Goal: Transaction & Acquisition: Obtain resource

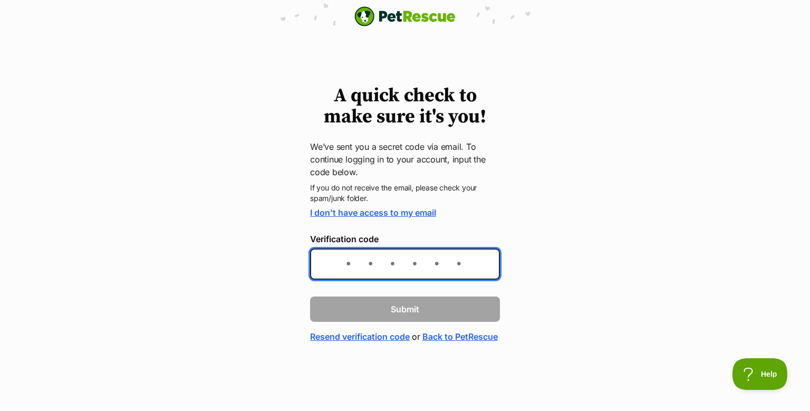
paste input "972623"
type input "972623"
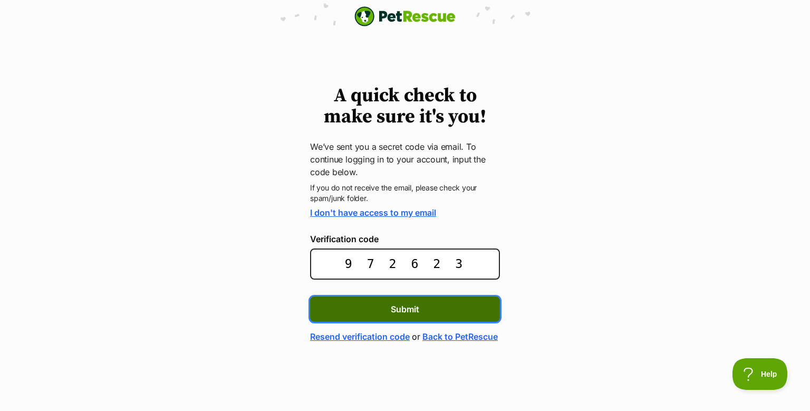
click at [398, 315] on span "Submit" at bounding box center [405, 309] width 28 height 13
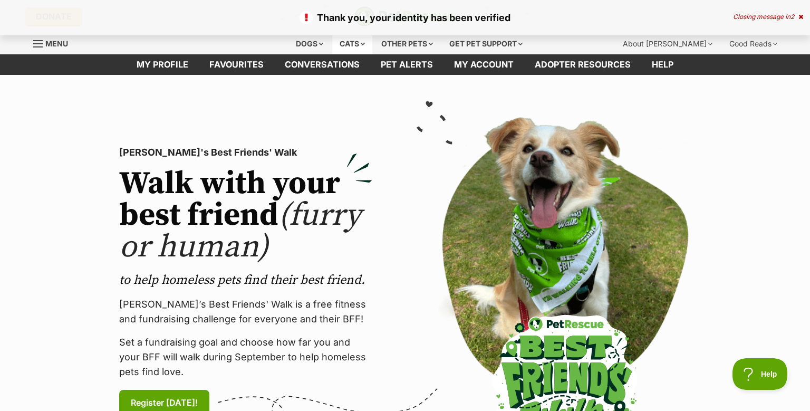
click at [340, 49] on div "Cats" at bounding box center [352, 43] width 40 height 21
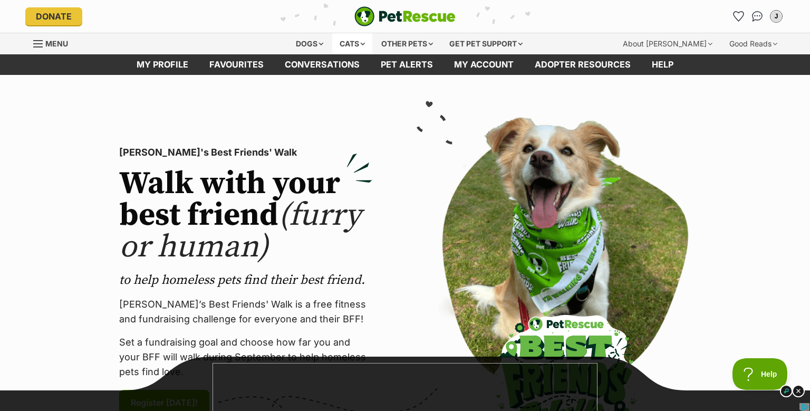
click at [345, 47] on div "Cats" at bounding box center [352, 43] width 40 height 21
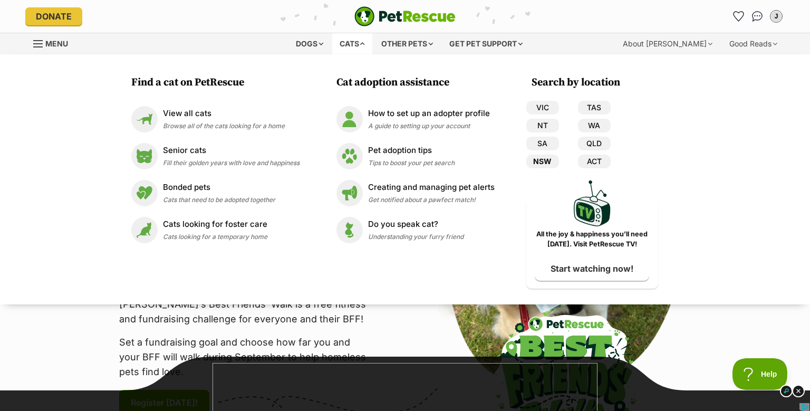
click at [556, 168] on link "NSW" at bounding box center [542, 161] width 33 height 14
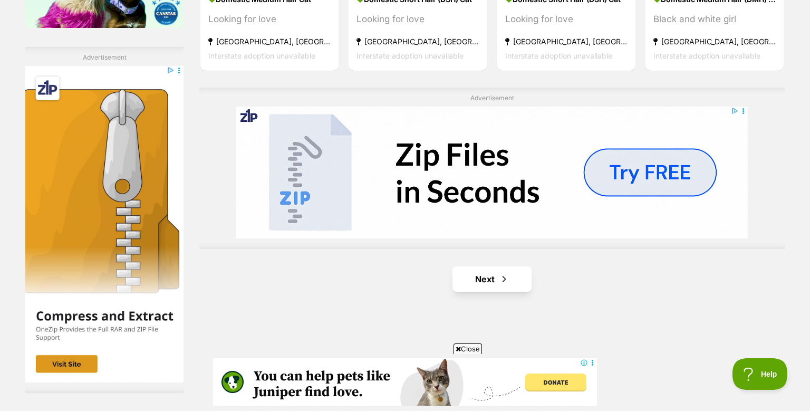
click at [480, 292] on link "Next" at bounding box center [491, 278] width 79 height 25
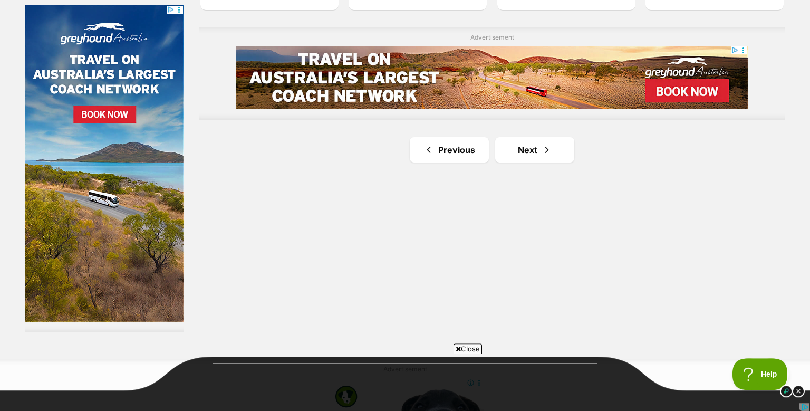
scroll to position [1898, 0]
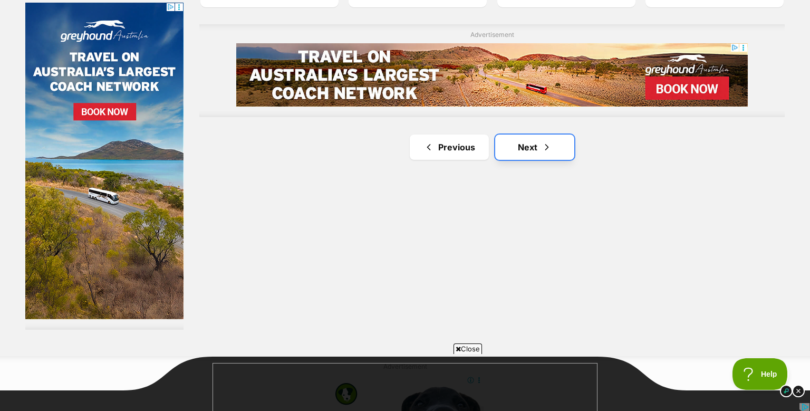
click at [528, 160] on link "Next" at bounding box center [534, 146] width 79 height 25
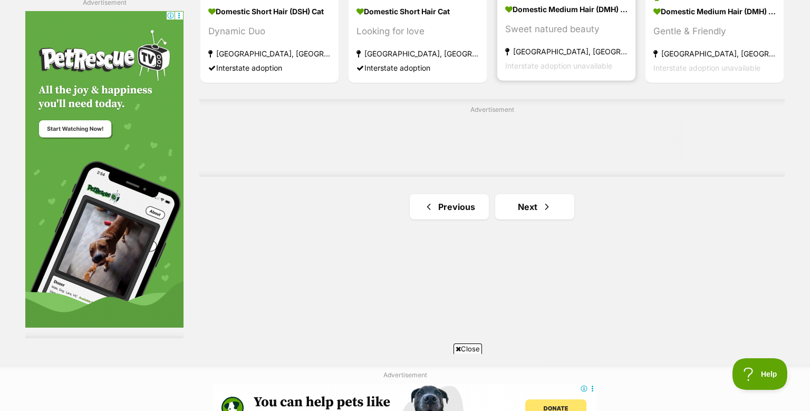
scroll to position [1902, 0]
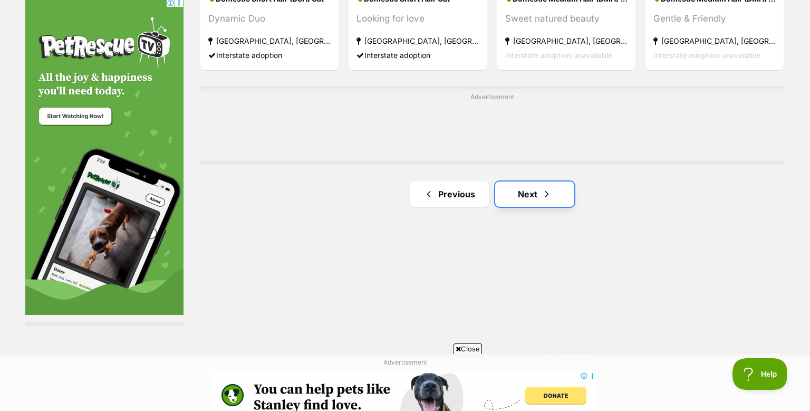
click at [527, 206] on link "Next" at bounding box center [534, 193] width 79 height 25
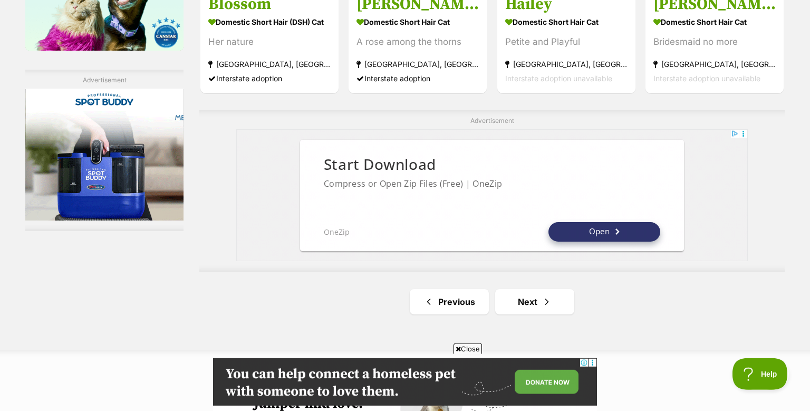
scroll to position [1961, 0]
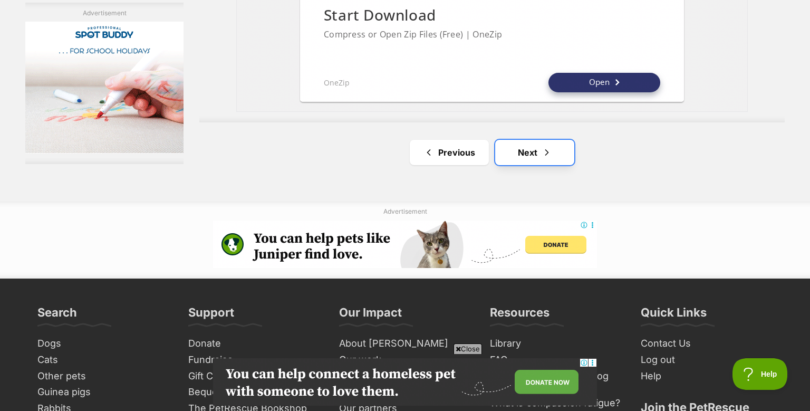
click at [543, 159] on span "Next page" at bounding box center [546, 152] width 11 height 13
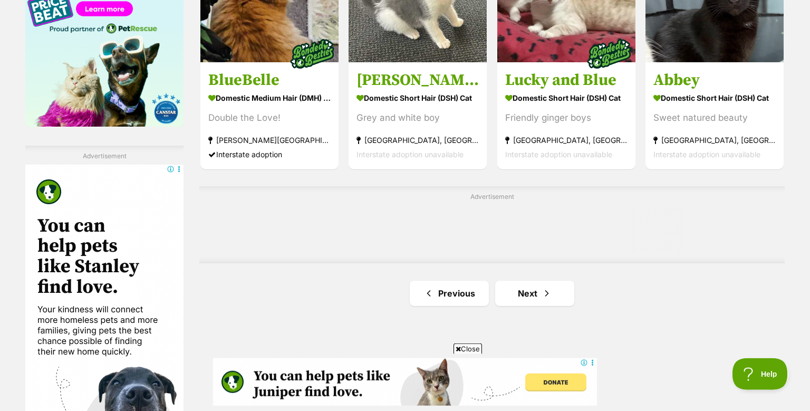
scroll to position [1771, 0]
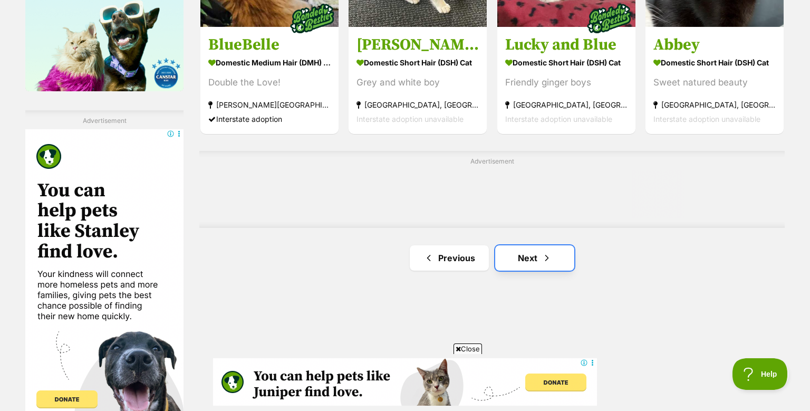
click at [529, 270] on link "Next" at bounding box center [534, 257] width 79 height 25
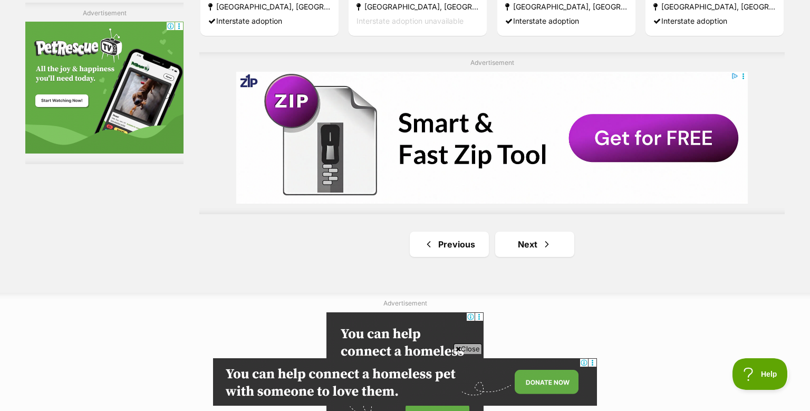
scroll to position [2025, 0]
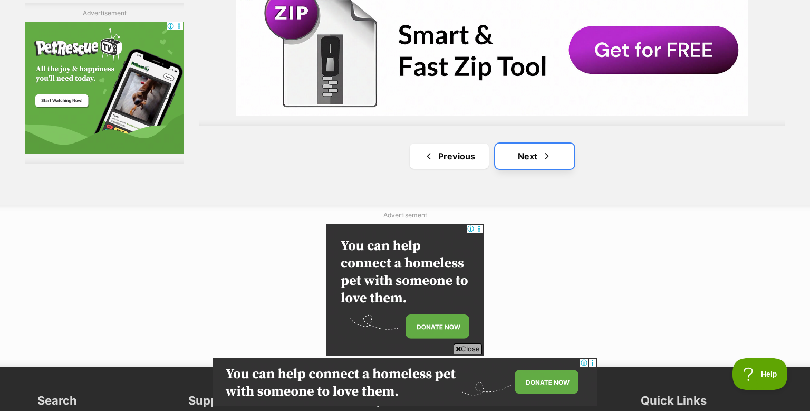
click at [534, 169] on link "Next" at bounding box center [534, 155] width 79 height 25
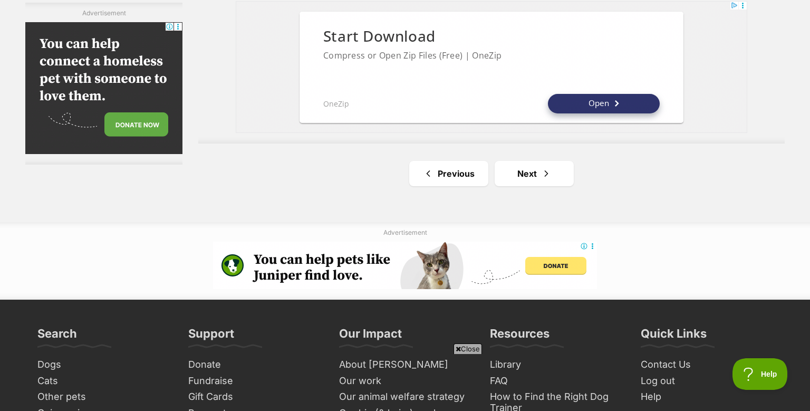
scroll to position [1961, 0]
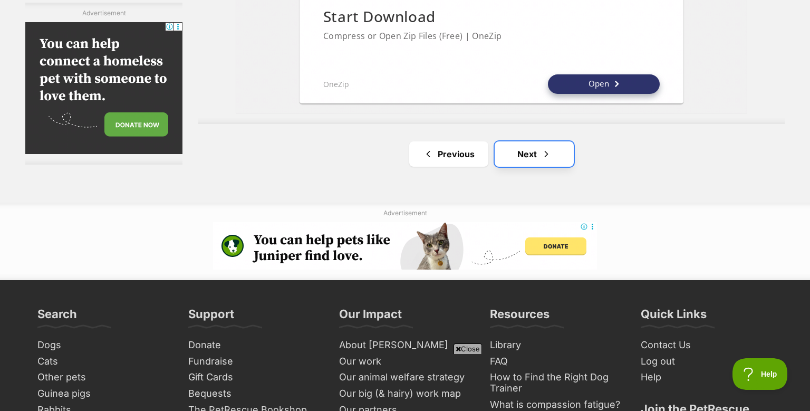
click at [524, 166] on link "Next" at bounding box center [534, 153] width 79 height 25
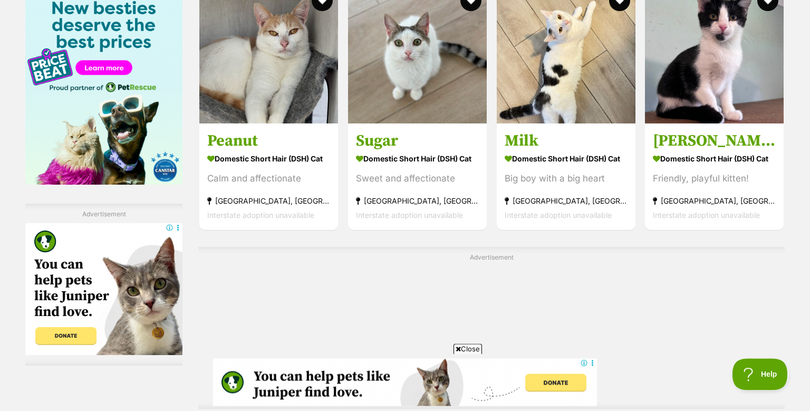
scroll to position [1835, 0]
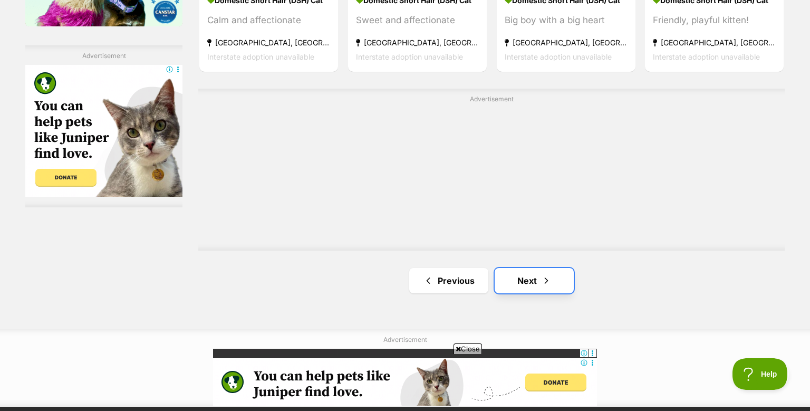
click at [535, 293] on link "Next" at bounding box center [534, 280] width 79 height 25
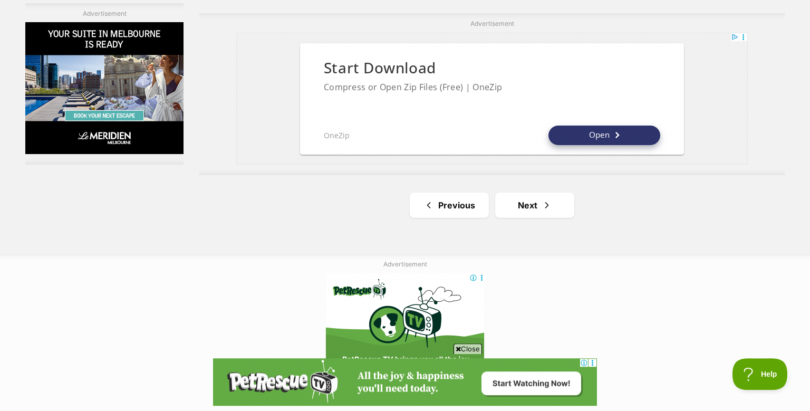
scroll to position [2025, 0]
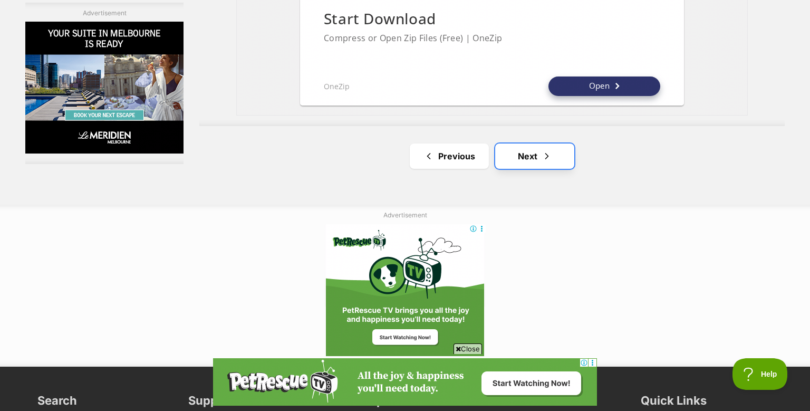
click at [526, 169] on link "Next" at bounding box center [534, 155] width 79 height 25
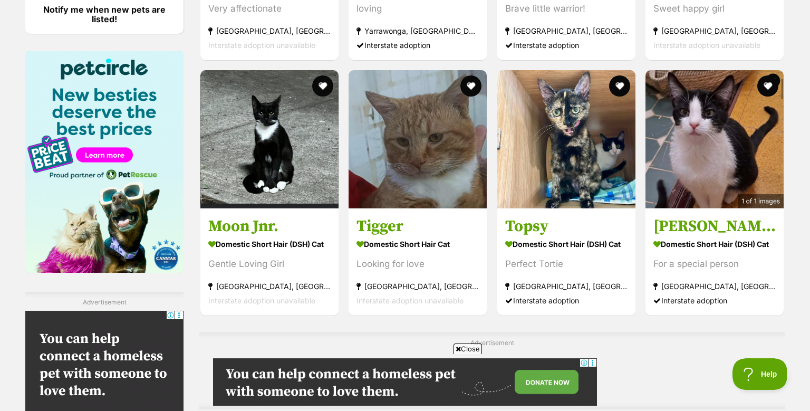
scroll to position [1708, 0]
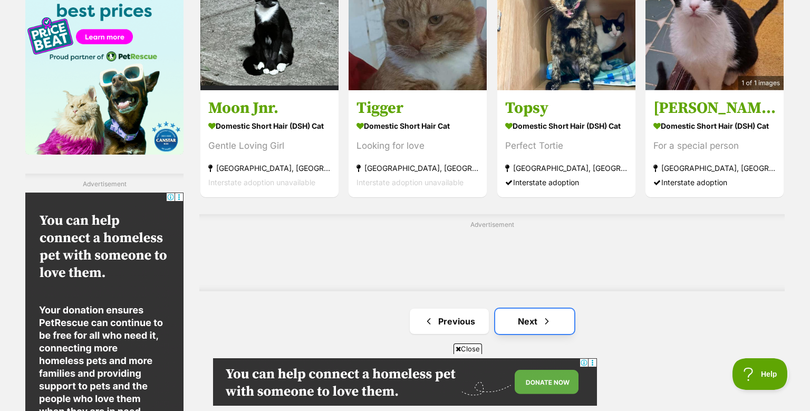
click at [532, 334] on link "Next" at bounding box center [534, 320] width 79 height 25
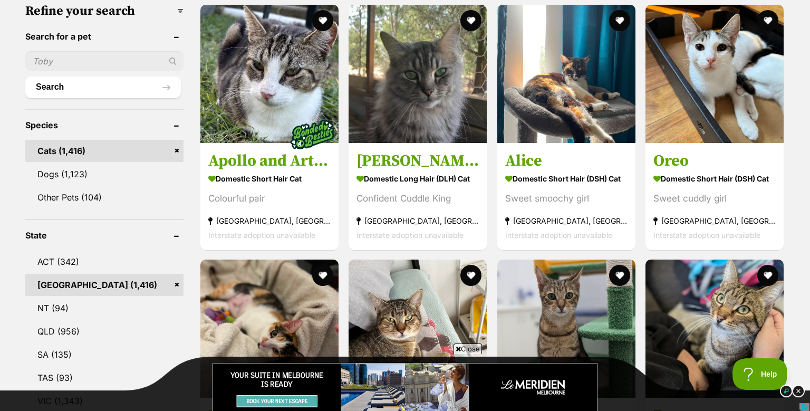
scroll to position [316, 0]
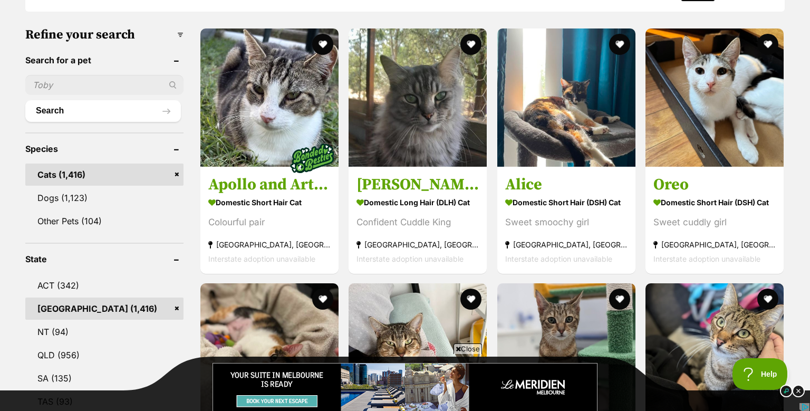
click at [81, 95] on input "text" at bounding box center [104, 85] width 158 height 20
type input "chesea"
click at [64, 121] on button "Search" at bounding box center [103, 110] width 156 height 21
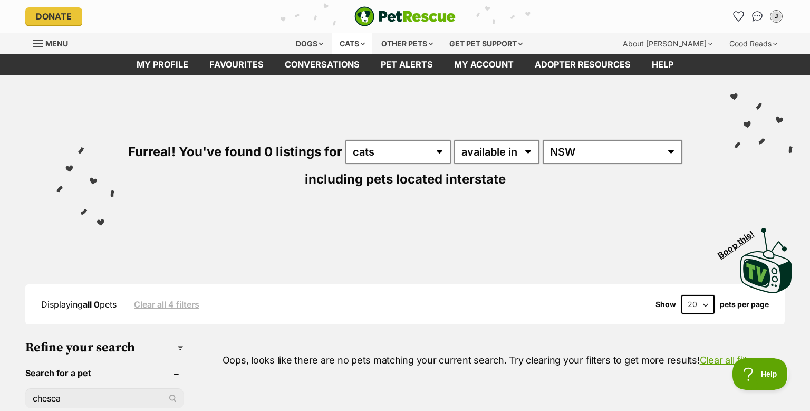
click at [341, 46] on div "Cats" at bounding box center [352, 43] width 40 height 21
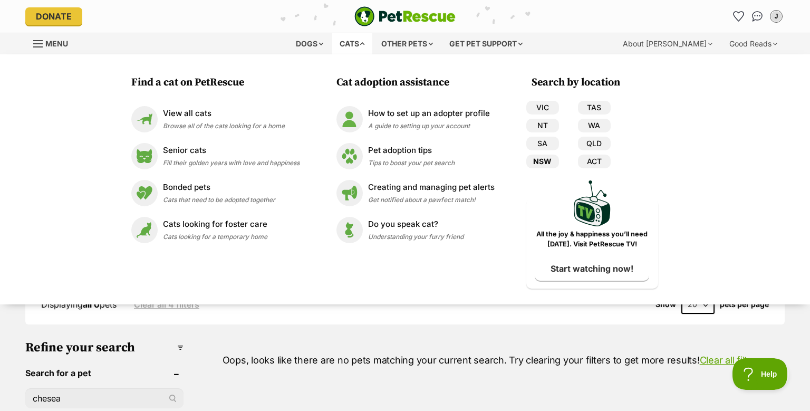
drag, startPoint x: 560, startPoint y: 171, endPoint x: 559, endPoint y: 166, distance: 5.5
click at [559, 168] on link "NSW" at bounding box center [542, 161] width 33 height 14
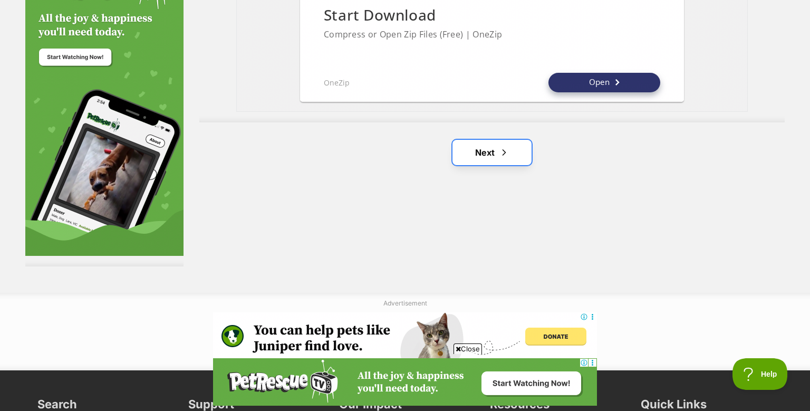
click at [492, 165] on link "Next" at bounding box center [491, 152] width 79 height 25
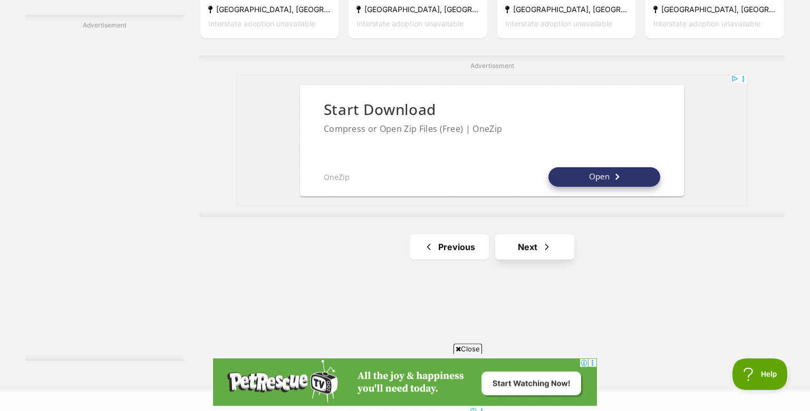
scroll to position [1898, 0]
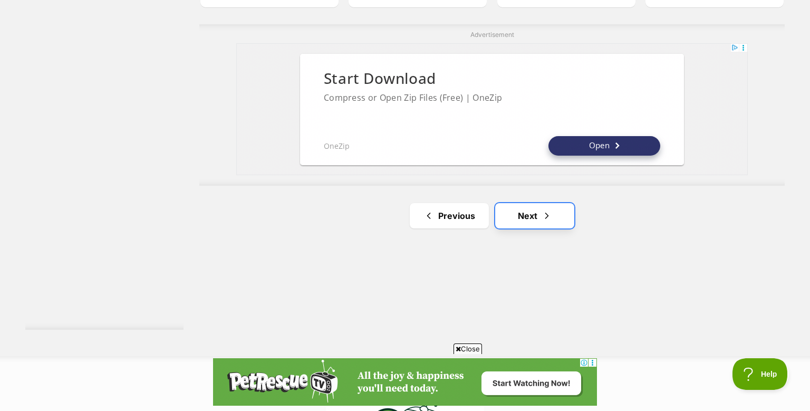
click at [526, 226] on link "Next" at bounding box center [534, 215] width 79 height 25
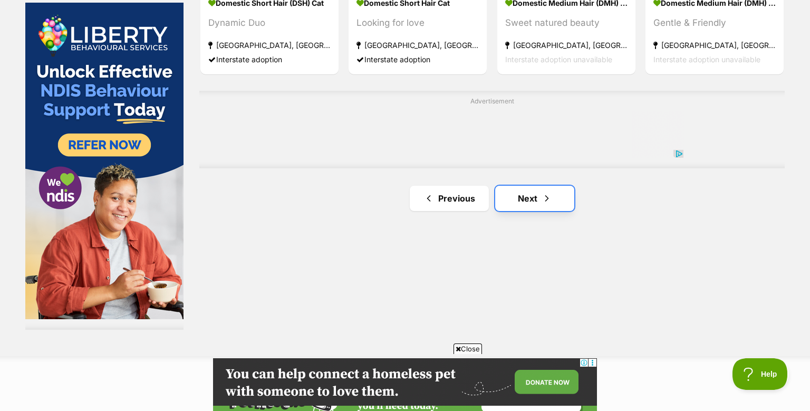
click at [526, 211] on link "Next" at bounding box center [534, 198] width 79 height 25
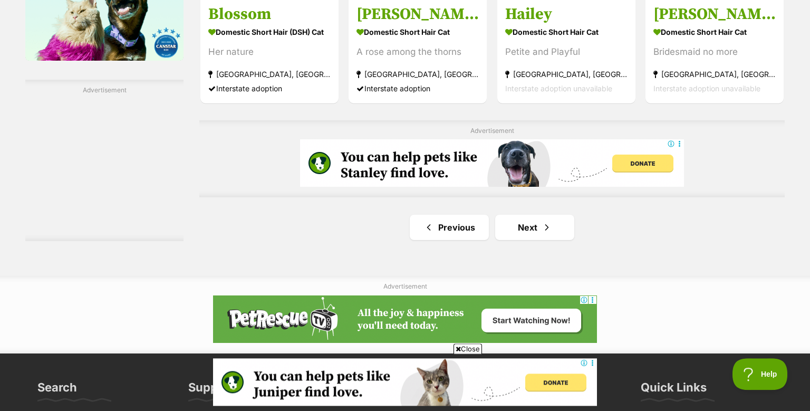
scroll to position [1771, 0]
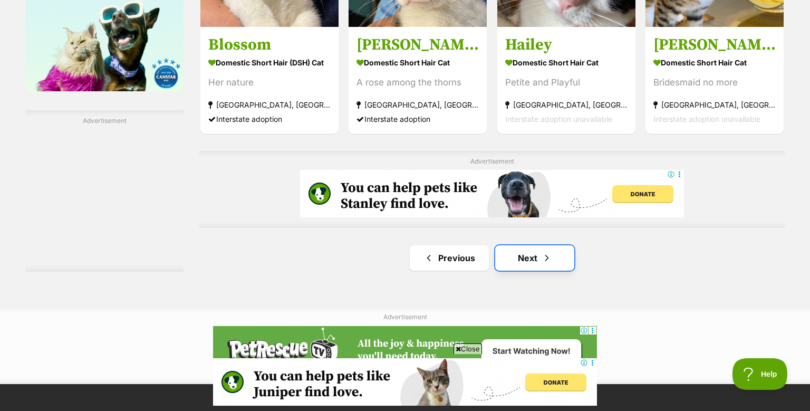
click at [530, 270] on link "Next" at bounding box center [534, 257] width 79 height 25
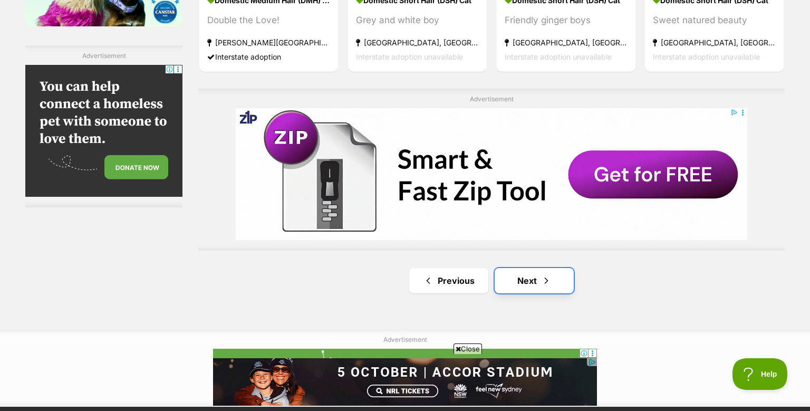
click at [528, 293] on link "Next" at bounding box center [534, 280] width 79 height 25
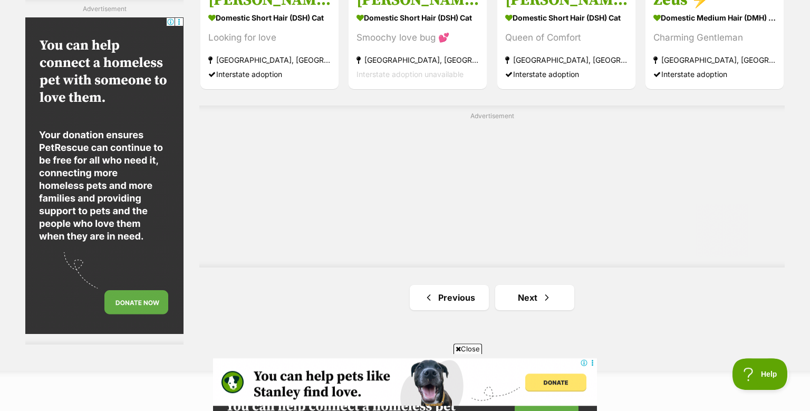
scroll to position [1907, 0]
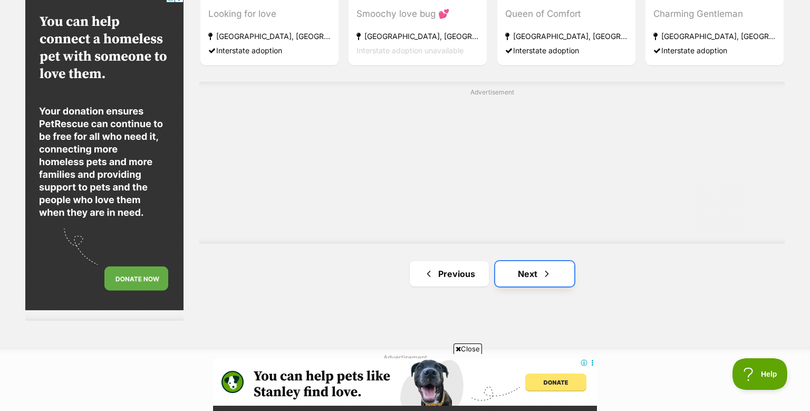
click at [531, 286] on link "Next" at bounding box center [534, 273] width 79 height 25
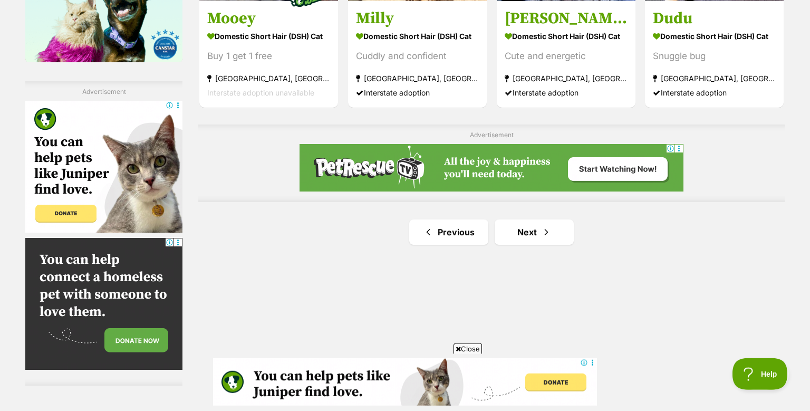
scroll to position [1835, 0]
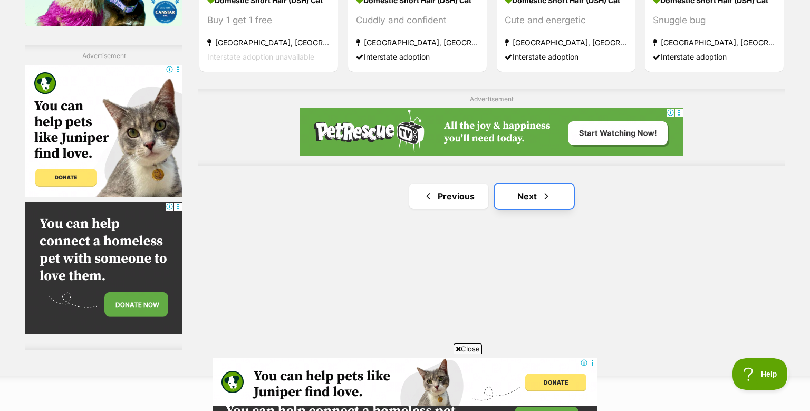
click at [535, 209] on link "Next" at bounding box center [534, 195] width 79 height 25
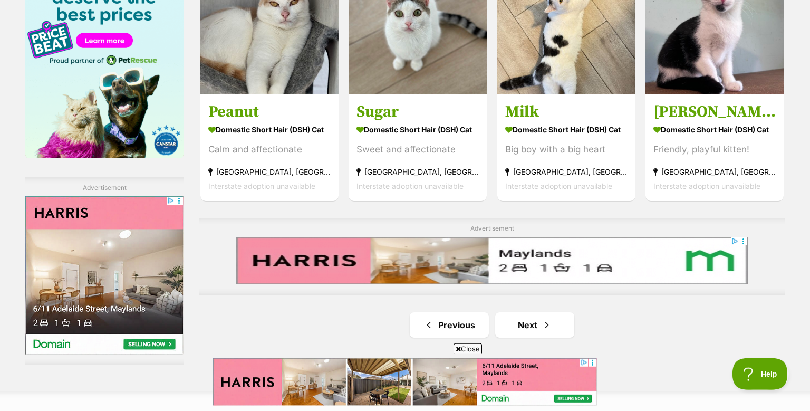
scroll to position [1771, 0]
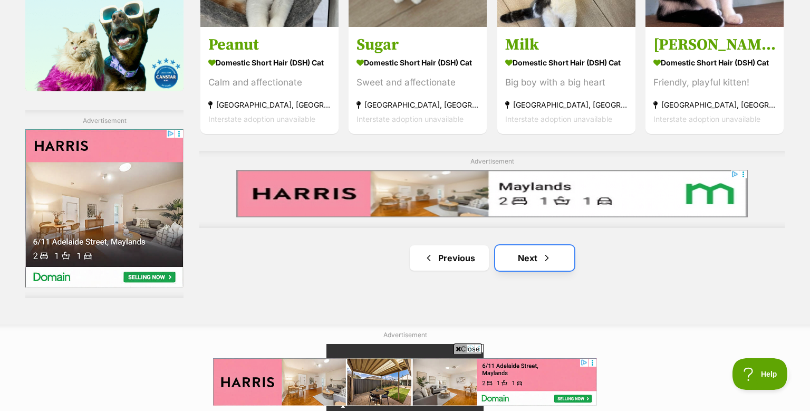
click at [532, 270] on link "Next" at bounding box center [534, 257] width 79 height 25
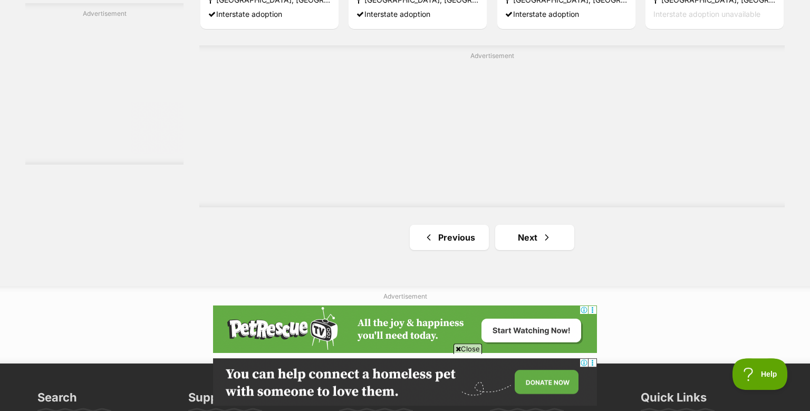
scroll to position [1961, 0]
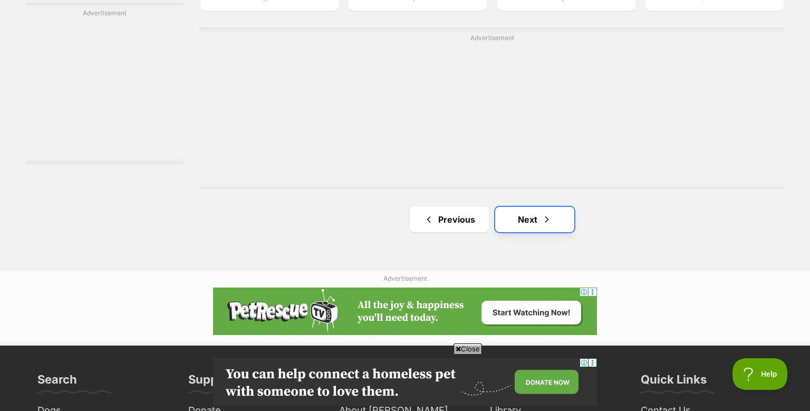
click at [522, 232] on link "Next" at bounding box center [534, 219] width 79 height 25
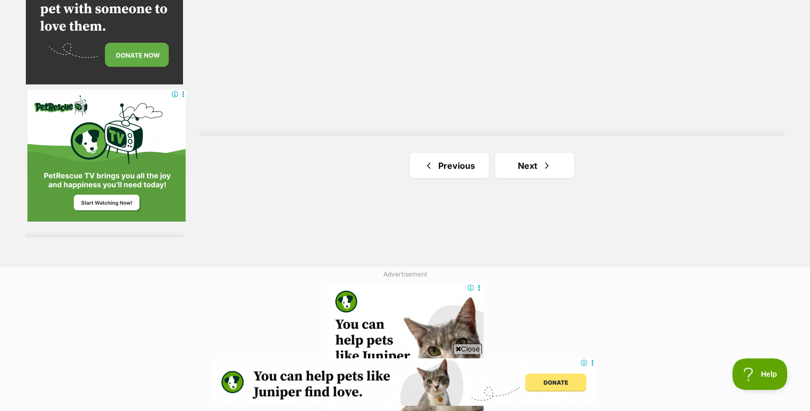
scroll to position [1961, 0]
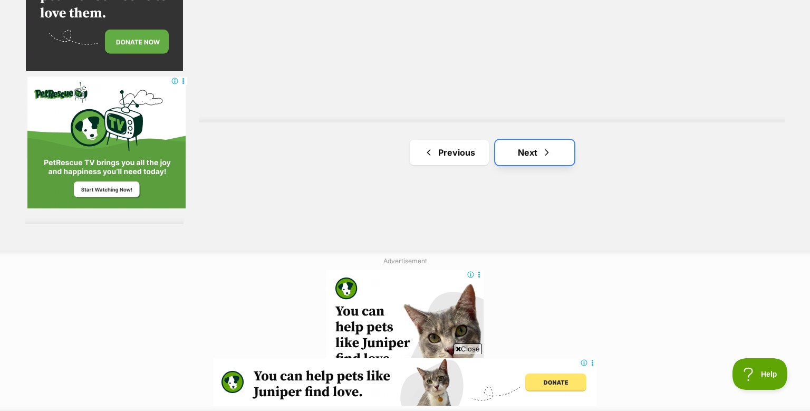
click at [540, 165] on link "Next" at bounding box center [534, 152] width 79 height 25
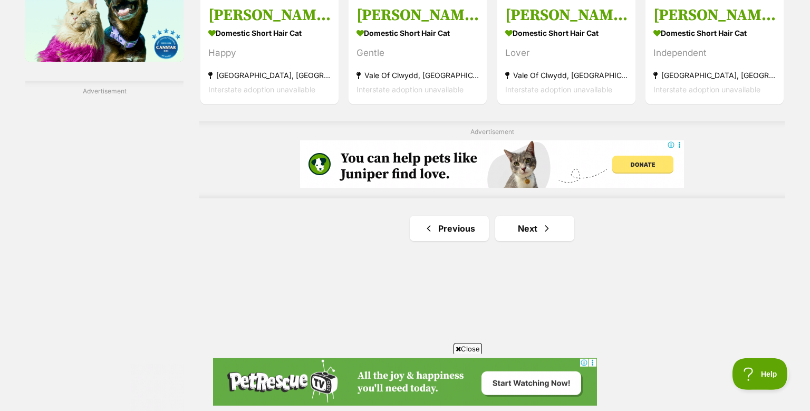
scroll to position [1835, 0]
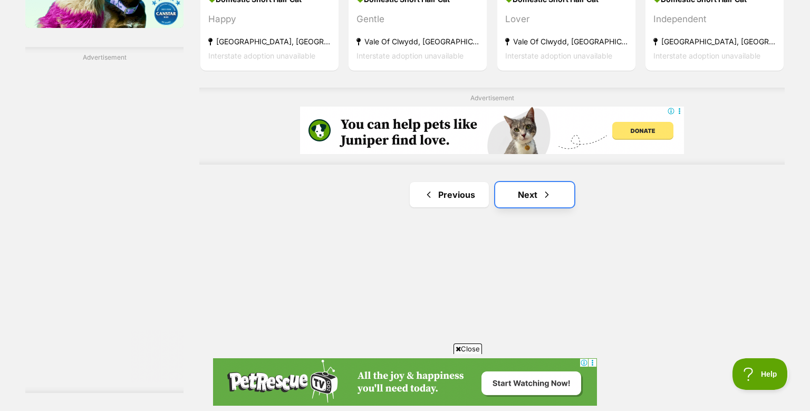
click at [540, 206] on link "Next" at bounding box center [534, 194] width 79 height 25
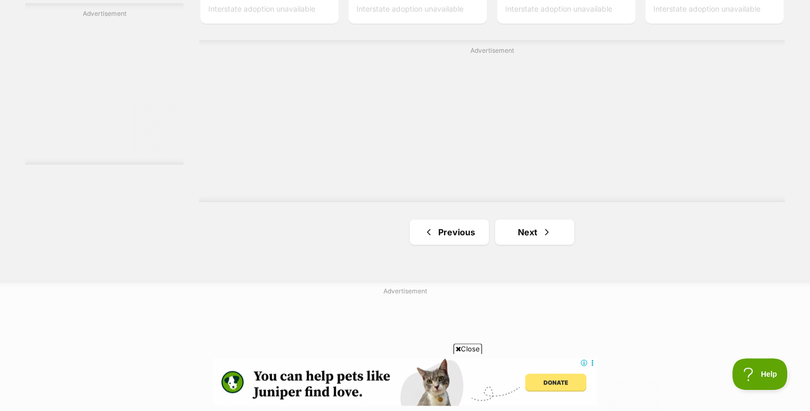
scroll to position [1965, 0]
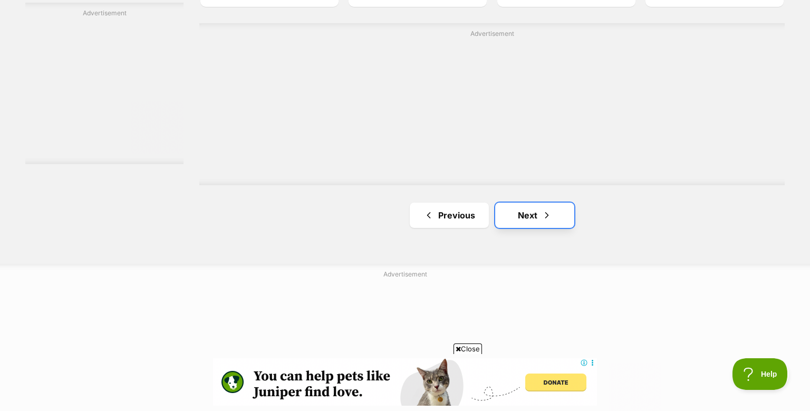
click at [528, 228] on link "Next" at bounding box center [534, 214] width 79 height 25
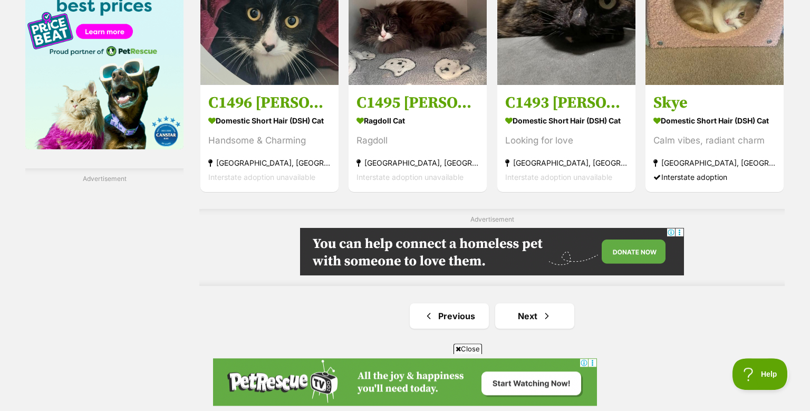
scroll to position [1835, 0]
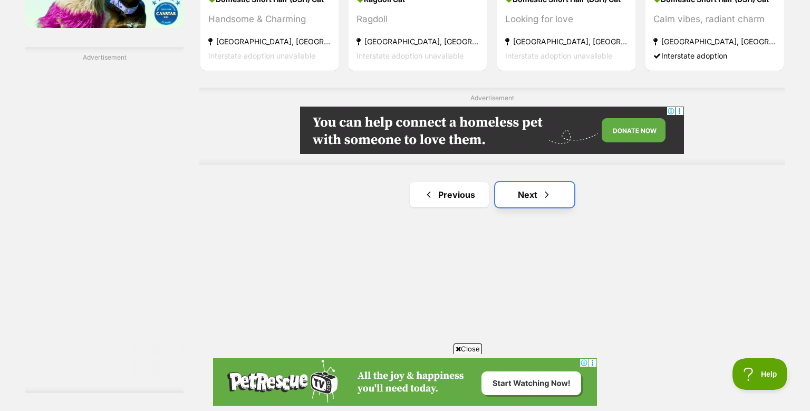
click at [529, 207] on link "Next" at bounding box center [534, 194] width 79 height 25
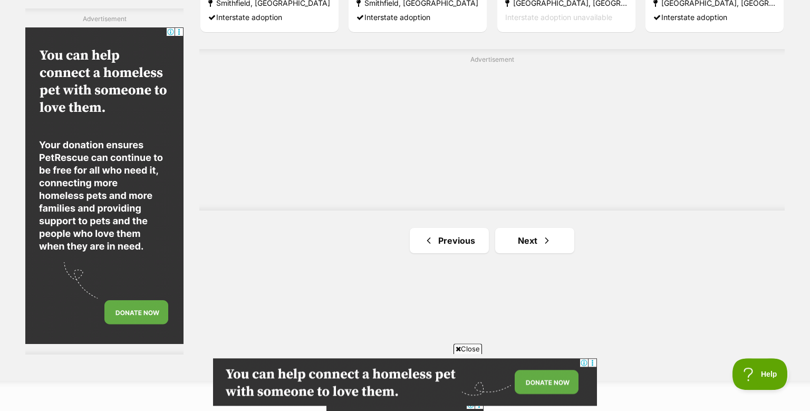
scroll to position [1898, 0]
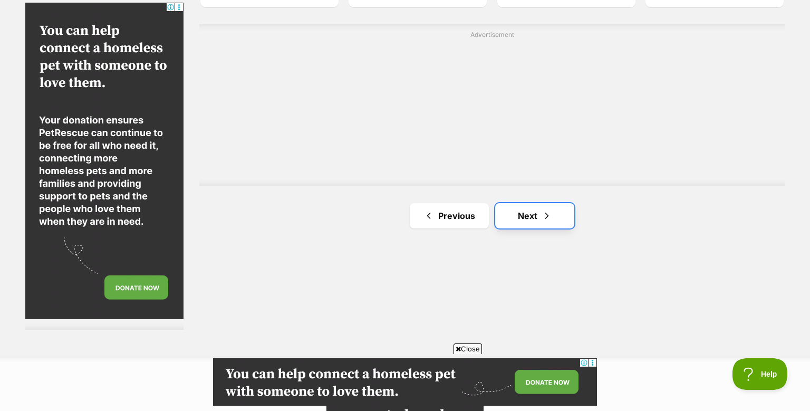
click at [532, 228] on link "Next" at bounding box center [534, 215] width 79 height 25
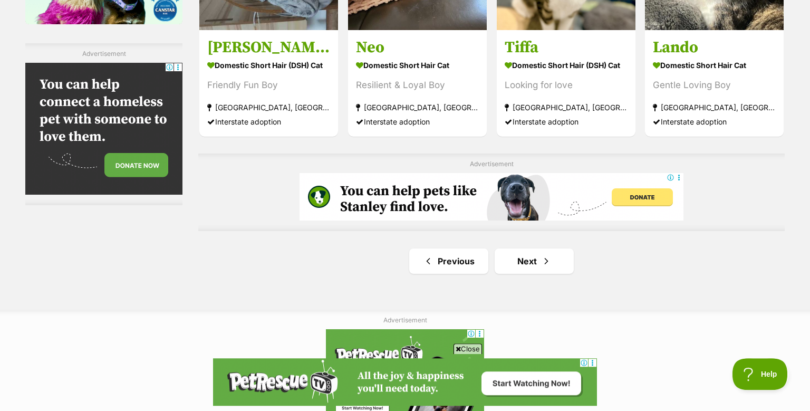
scroll to position [1898, 0]
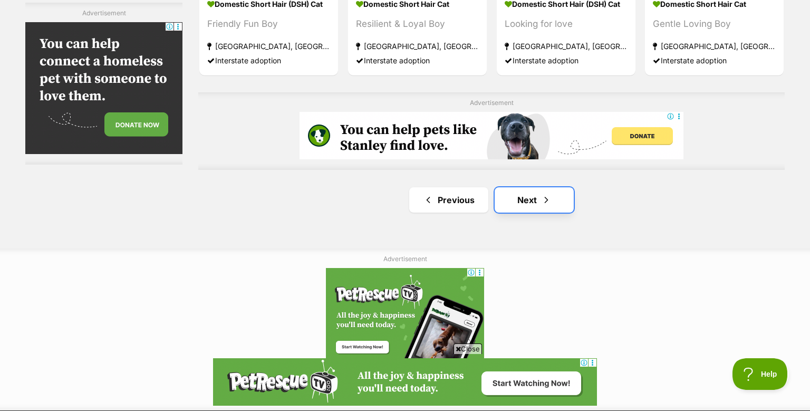
click at [520, 212] on link "Next" at bounding box center [534, 199] width 79 height 25
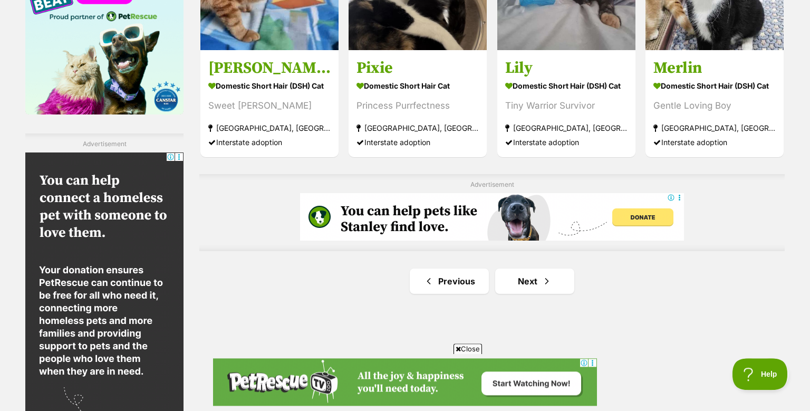
scroll to position [1835, 0]
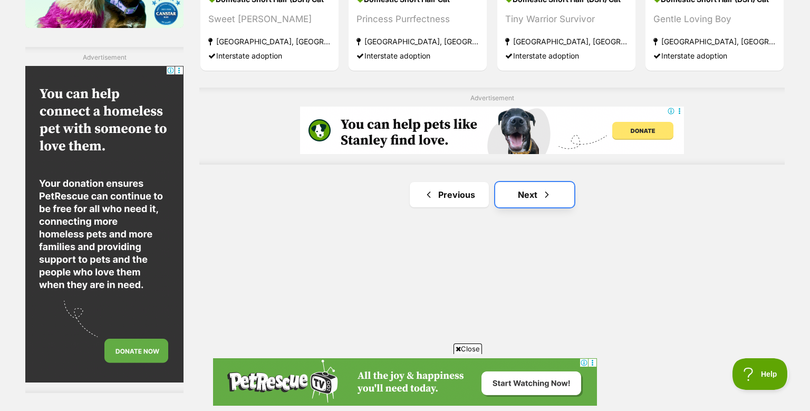
click at [540, 206] on link "Next" at bounding box center [534, 194] width 79 height 25
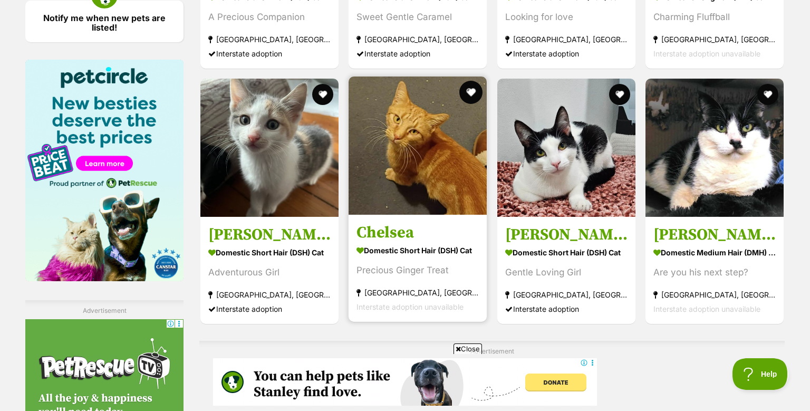
click at [470, 102] on button "favourite" at bounding box center [471, 92] width 23 height 23
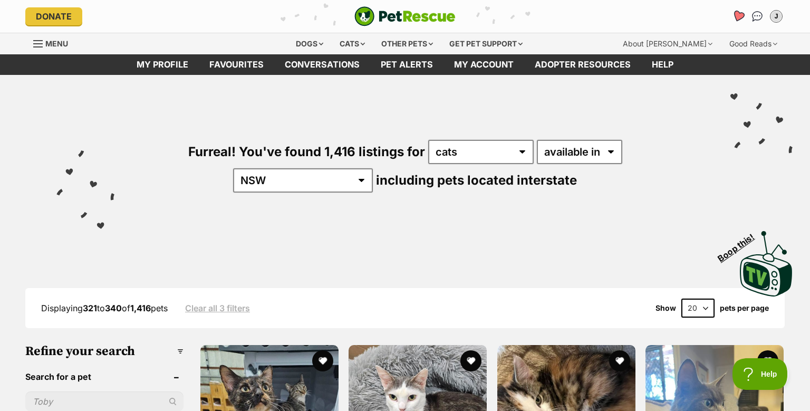
click at [735, 16] on icon "Favourites" at bounding box center [738, 16] width 13 height 12
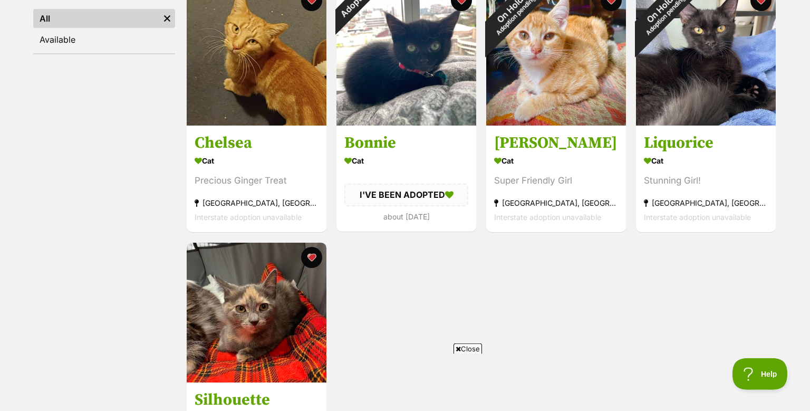
scroll to position [127, 0]
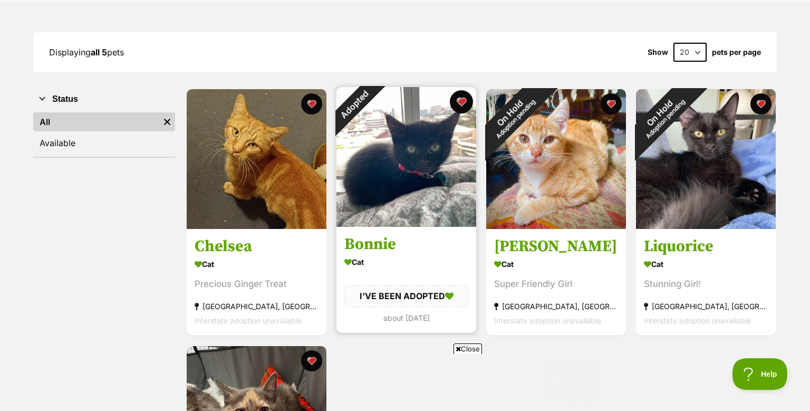
click at [463, 104] on button "favourite" at bounding box center [461, 101] width 23 height 23
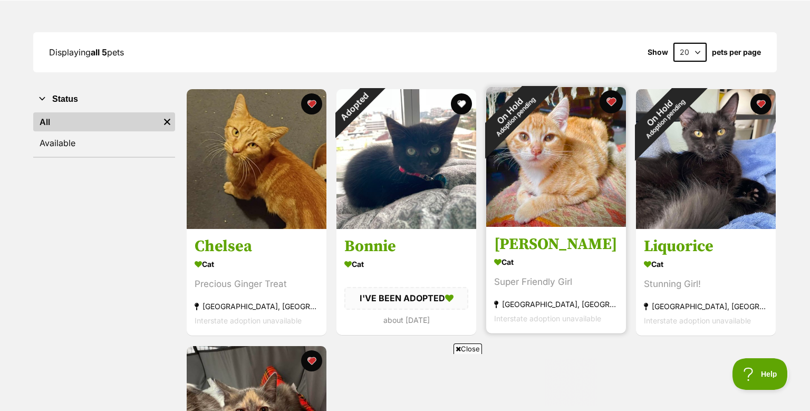
click at [610, 104] on button "favourite" at bounding box center [610, 101] width 23 height 23
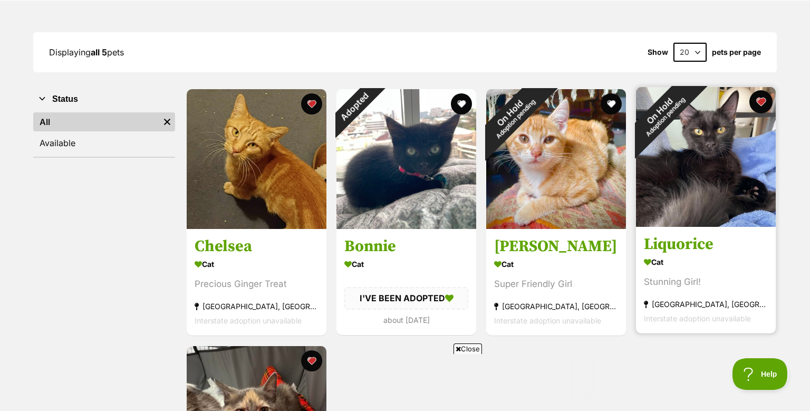
click at [765, 102] on button "favourite" at bounding box center [760, 101] width 23 height 23
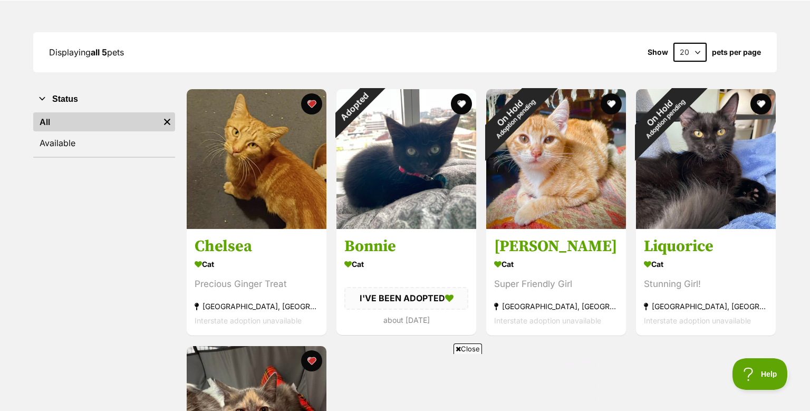
scroll to position [0, 0]
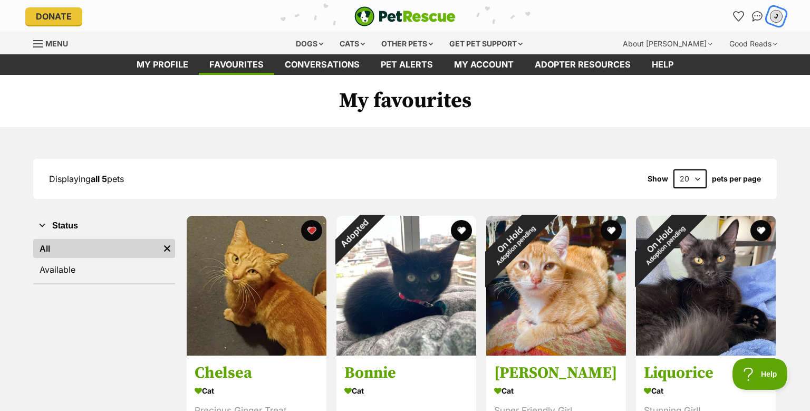
click at [776, 18] on div "J" at bounding box center [776, 16] width 14 height 14
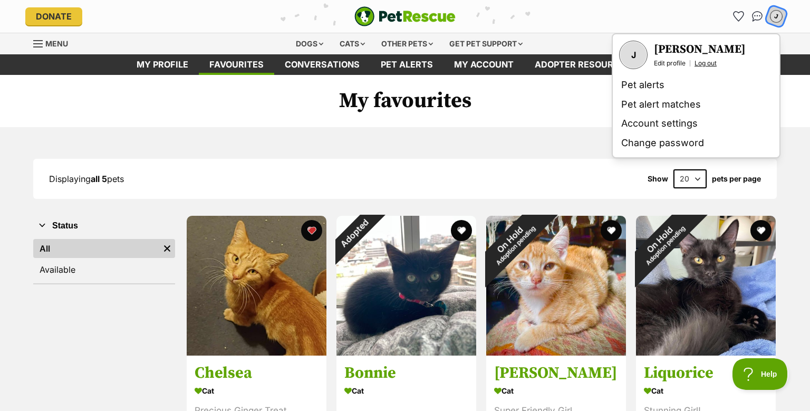
click at [695, 66] on link "Log out" at bounding box center [705, 63] width 22 height 8
